Goal: Information Seeking & Learning: Learn about a topic

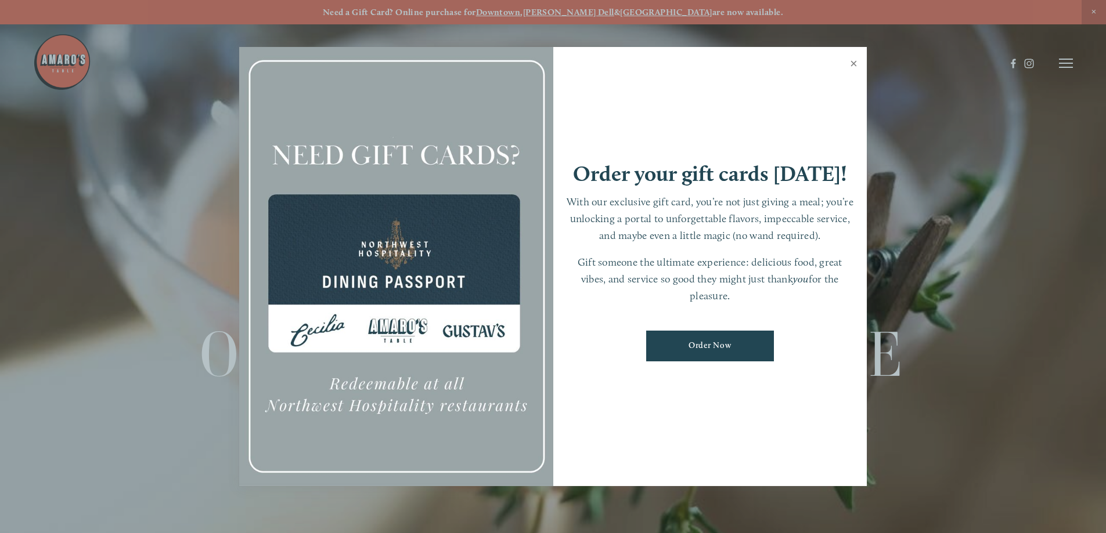
click at [855, 64] on link "Close" at bounding box center [853, 65] width 23 height 32
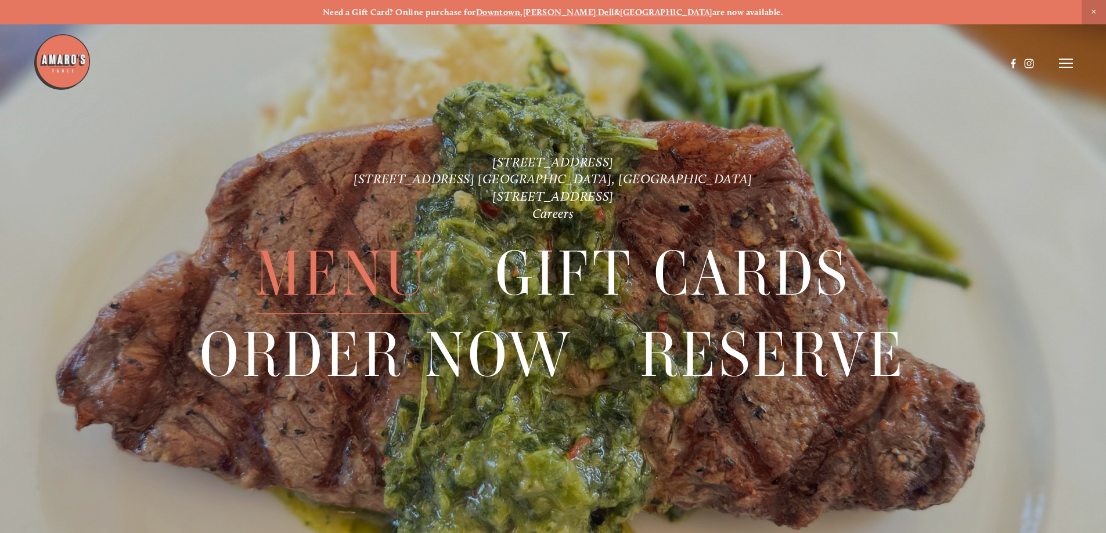
click at [349, 276] on span "Menu" at bounding box center [341, 274] width 173 height 80
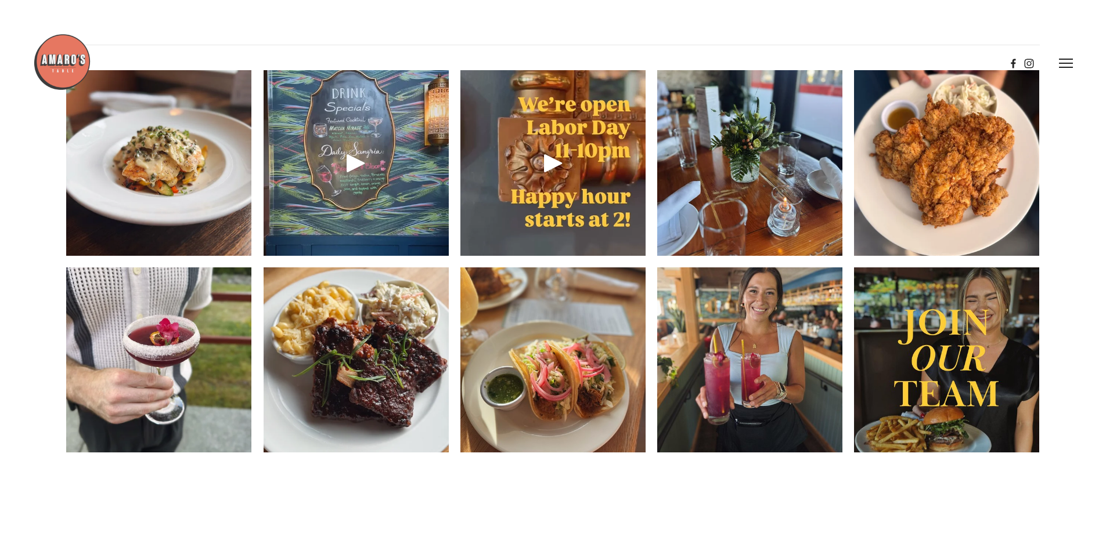
scroll to position [1799, 0]
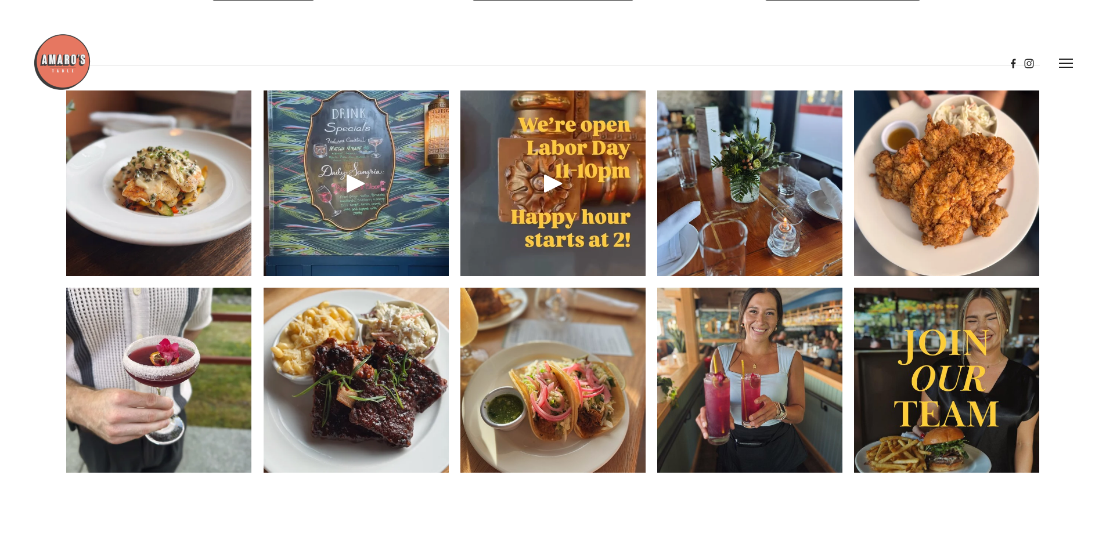
click at [558, 27] on header "Menu Order Now Visit Gallery 0" at bounding box center [552, 63] width 1039 height 127
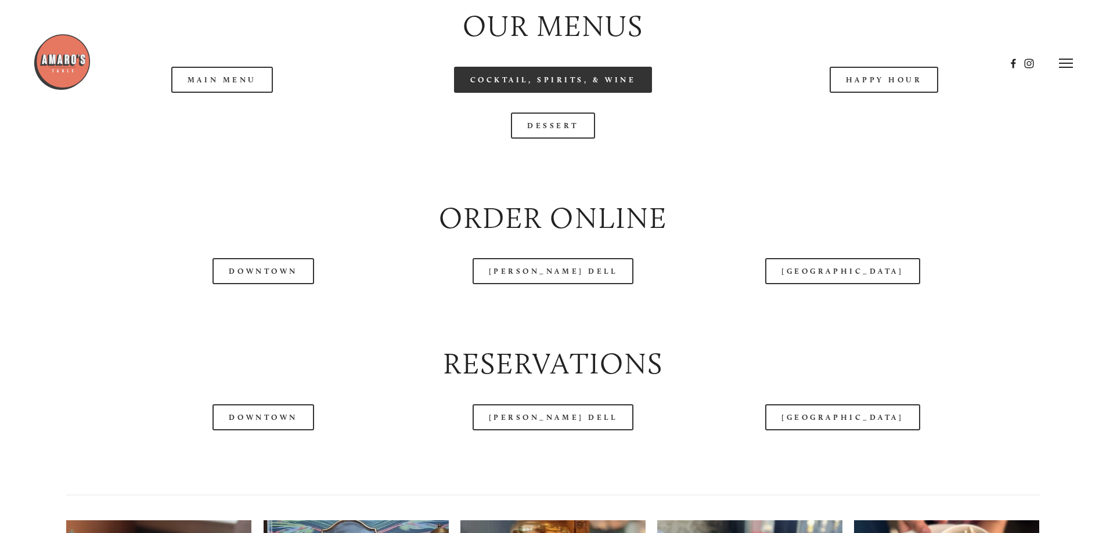
scroll to position [1335, 0]
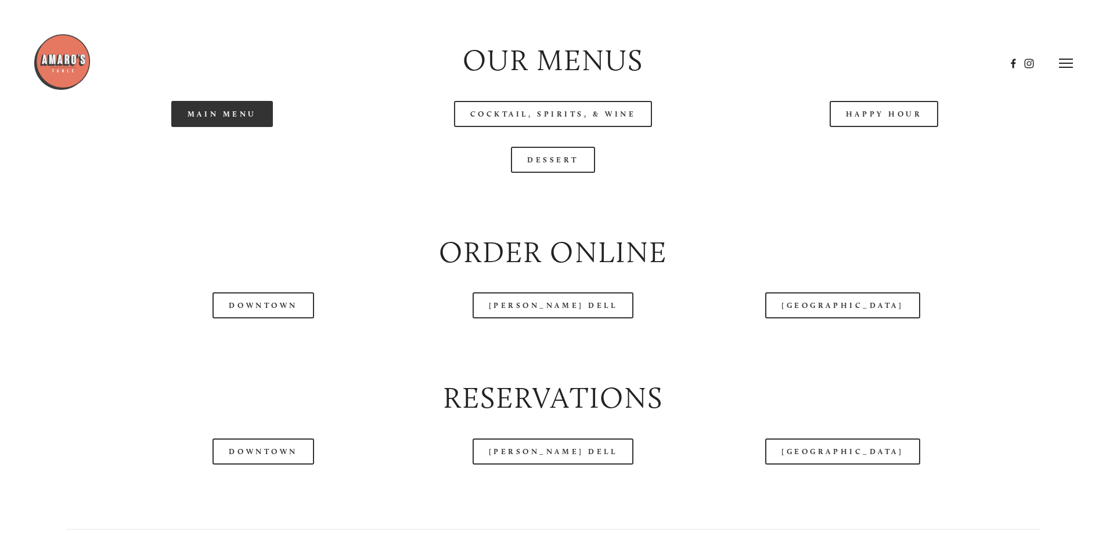
click at [230, 127] on link "Main Menu" at bounding box center [222, 114] width 102 height 26
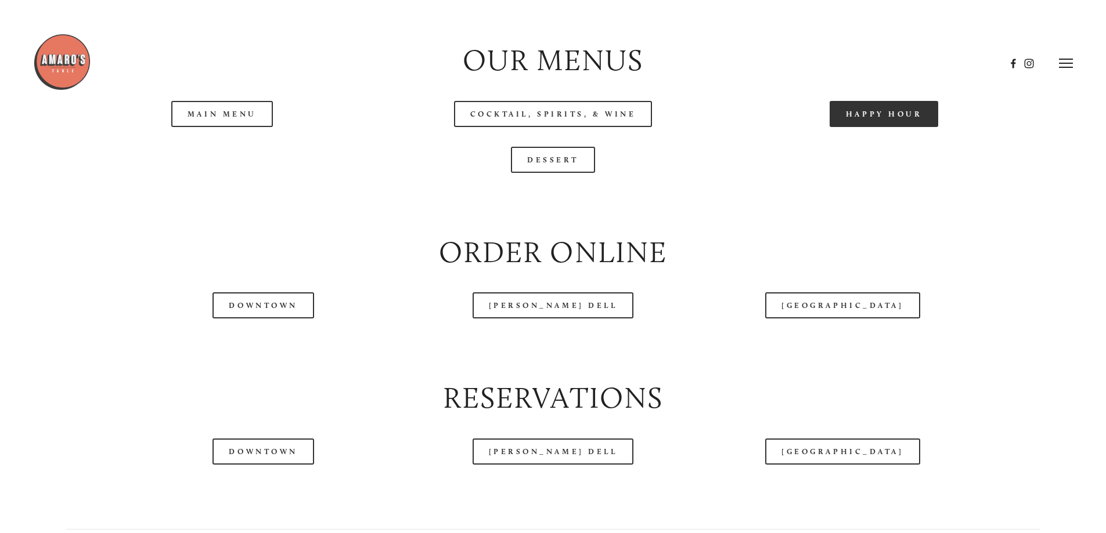
click at [893, 127] on link "Happy Hour" at bounding box center [883, 114] width 109 height 26
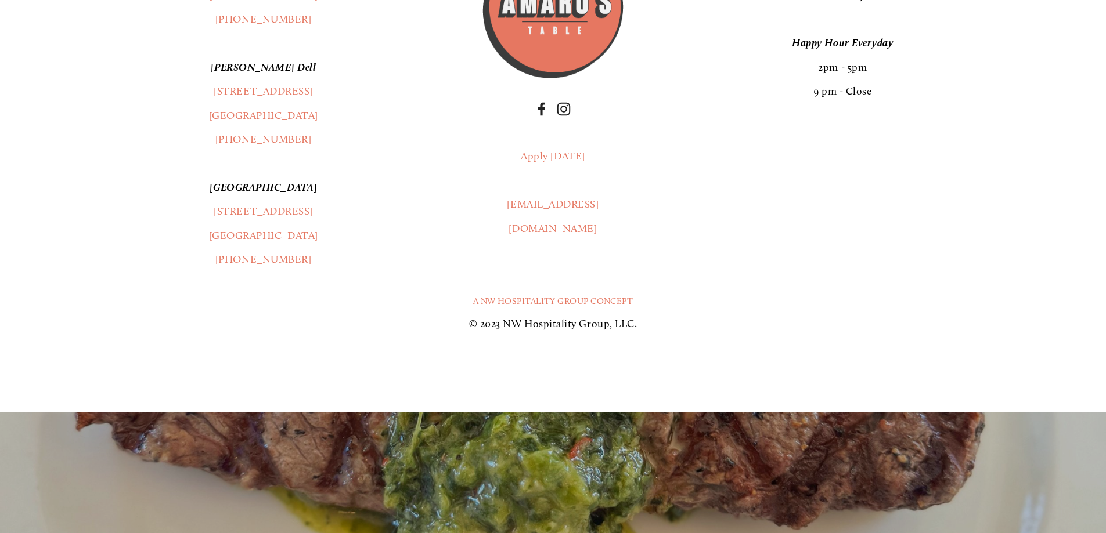
scroll to position [2495, 0]
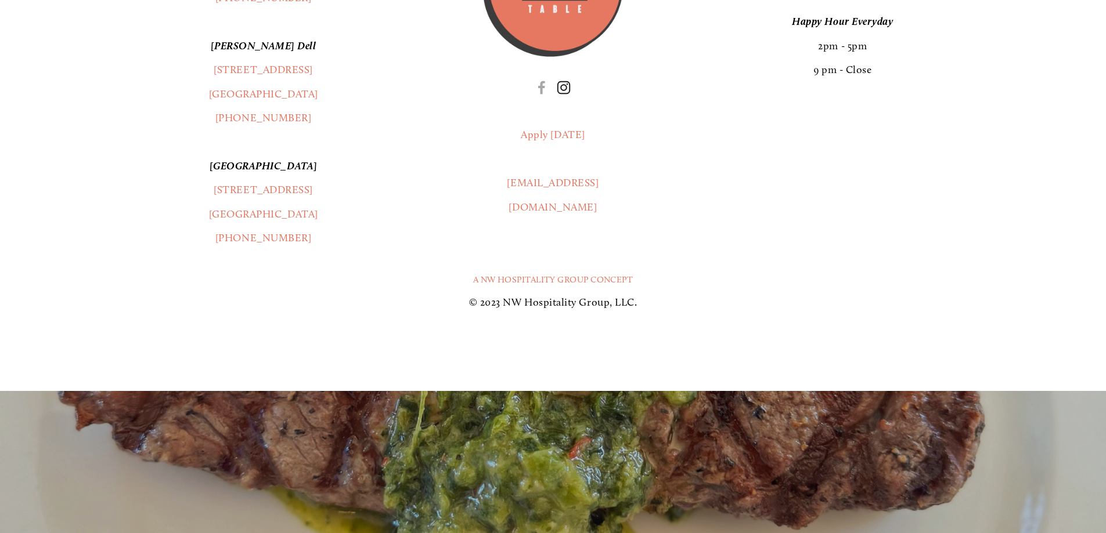
click at [562, 102] on use "Instagram" at bounding box center [564, 88] width 28 height 28
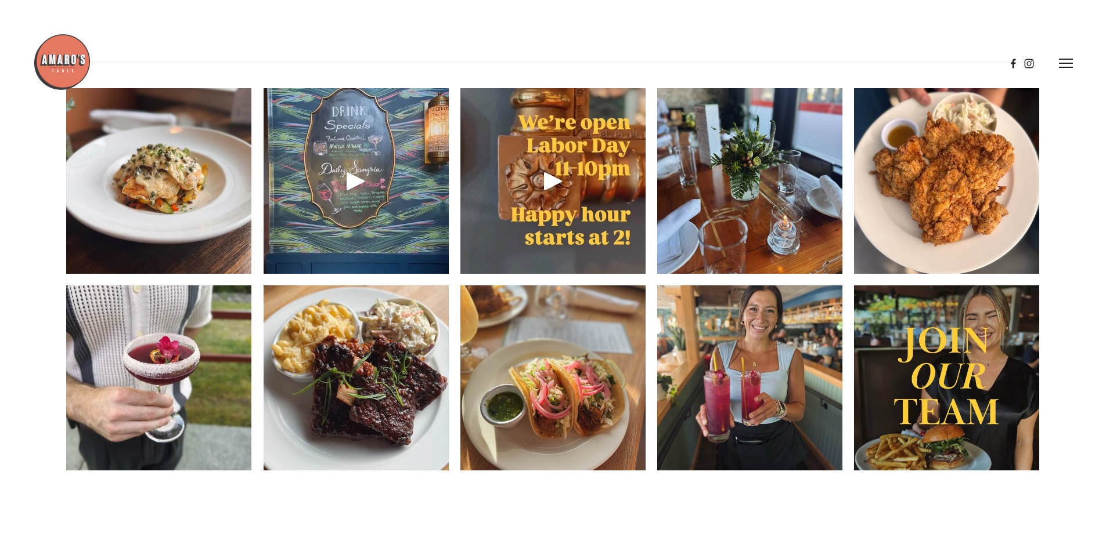
scroll to position [1799, 0]
